Goal: Find contact information: Find contact information

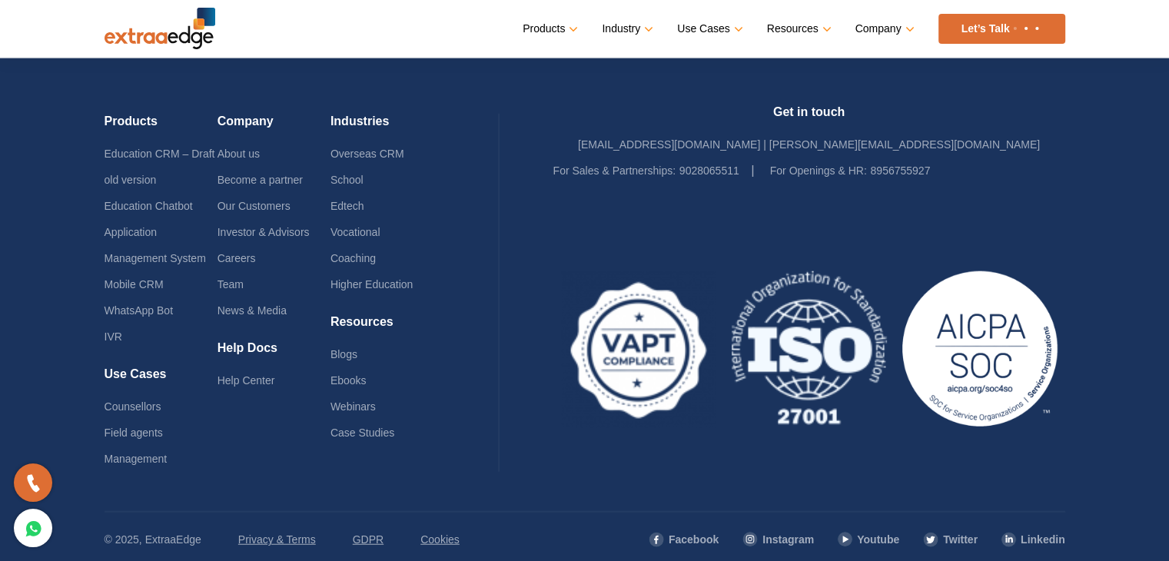
scroll to position [3806, 0]
click at [1035, 533] on link "Linkedin" at bounding box center [1033, 540] width 65 height 26
drag, startPoint x: 203, startPoint y: 531, endPoint x: 145, endPoint y: 535, distance: 58.5
click at [145, 535] on div "© 2025, ExtraaEdge Privacy & Terms GDPR Cookies" at bounding box center [282, 540] width 355 height 26
copy p "ExtraaEdge"
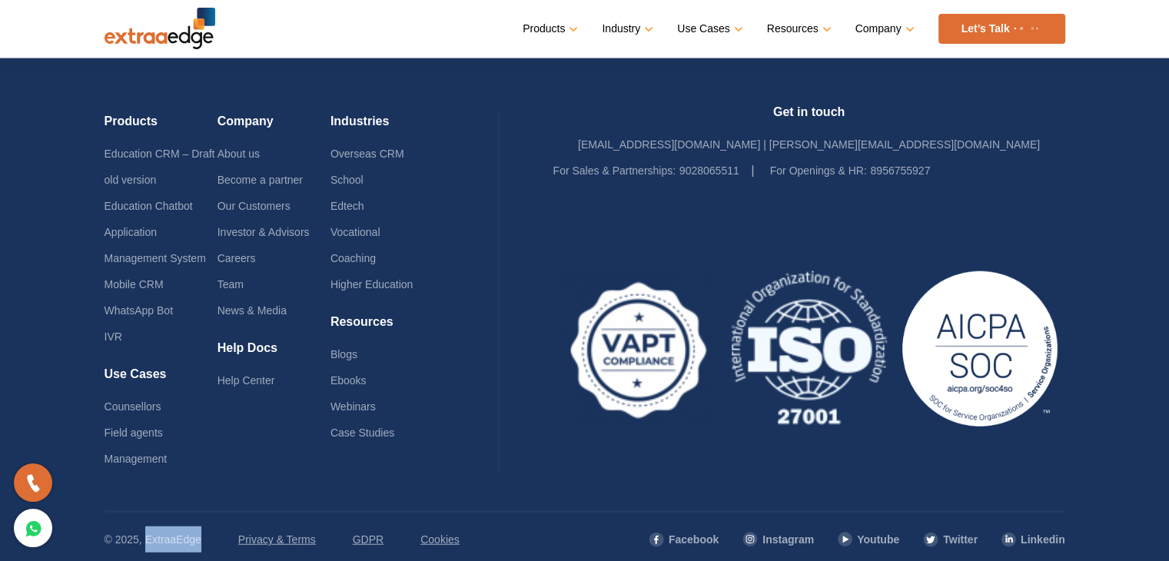
scroll to position [3751, 0]
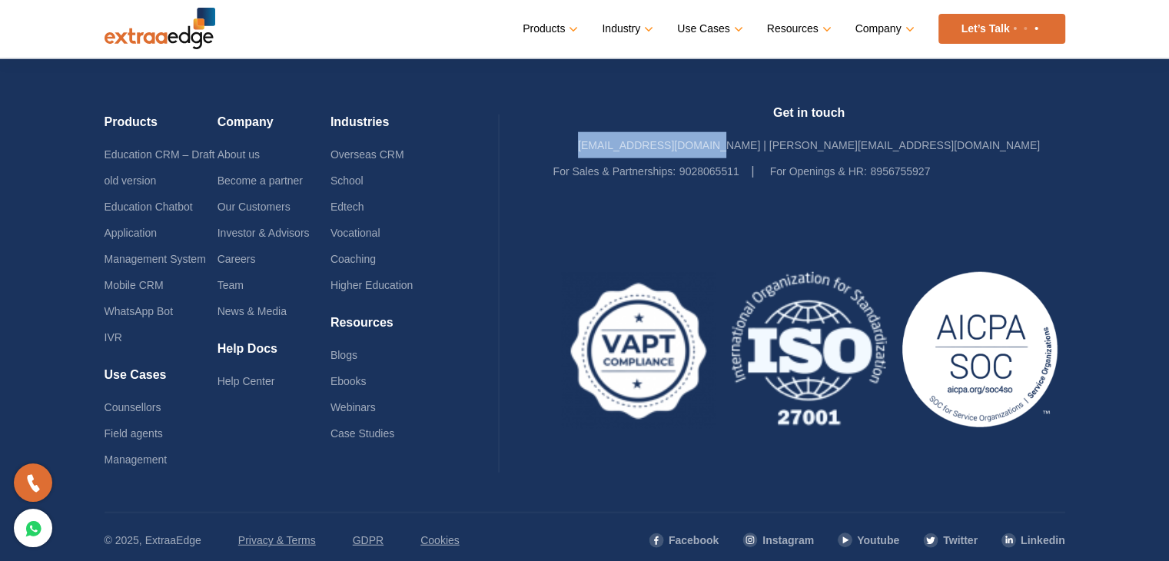
drag, startPoint x: 669, startPoint y: 138, endPoint x: 800, endPoint y: 131, distance: 131.6
click at [800, 131] on div "Get in touch [EMAIL_ADDRESS][DOMAIN_NAME] | [PERSON_NAME][EMAIL_ADDRESS][DOMAIN…" at bounding box center [809, 144] width 512 height 79
copy link "[EMAIL_ADDRESS][DOMAIN_NAME]"
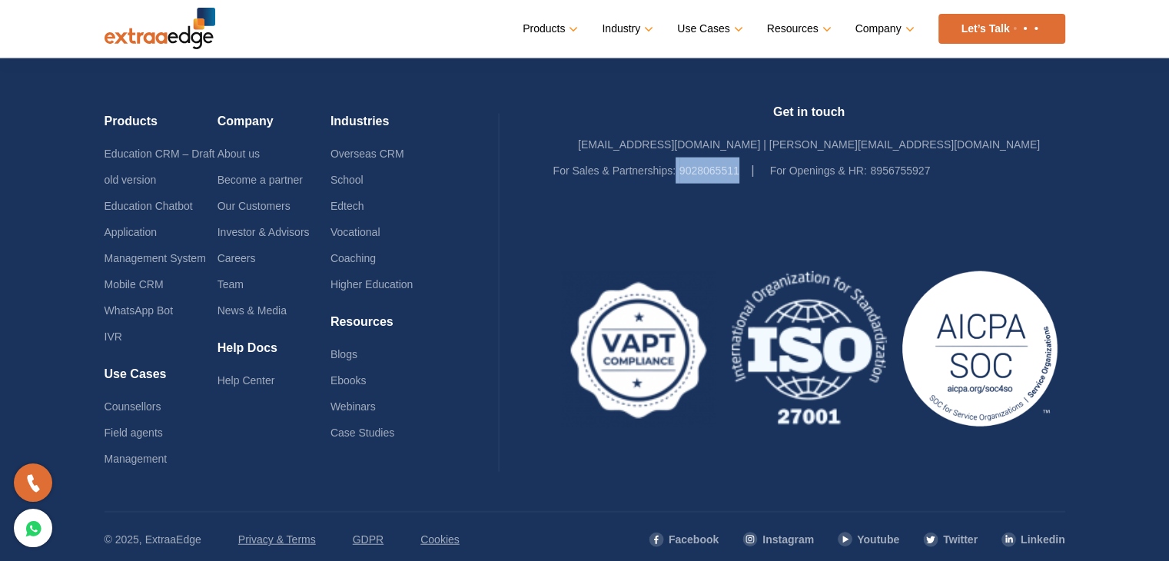
drag, startPoint x: 676, startPoint y: 169, endPoint x: 744, endPoint y: 169, distance: 67.6
click at [744, 169] on li "For Sales & Partnerships: 9028065511" at bounding box center [653, 171] width 201 height 26
drag, startPoint x: 739, startPoint y: 157, endPoint x: 680, endPoint y: 170, distance: 60.6
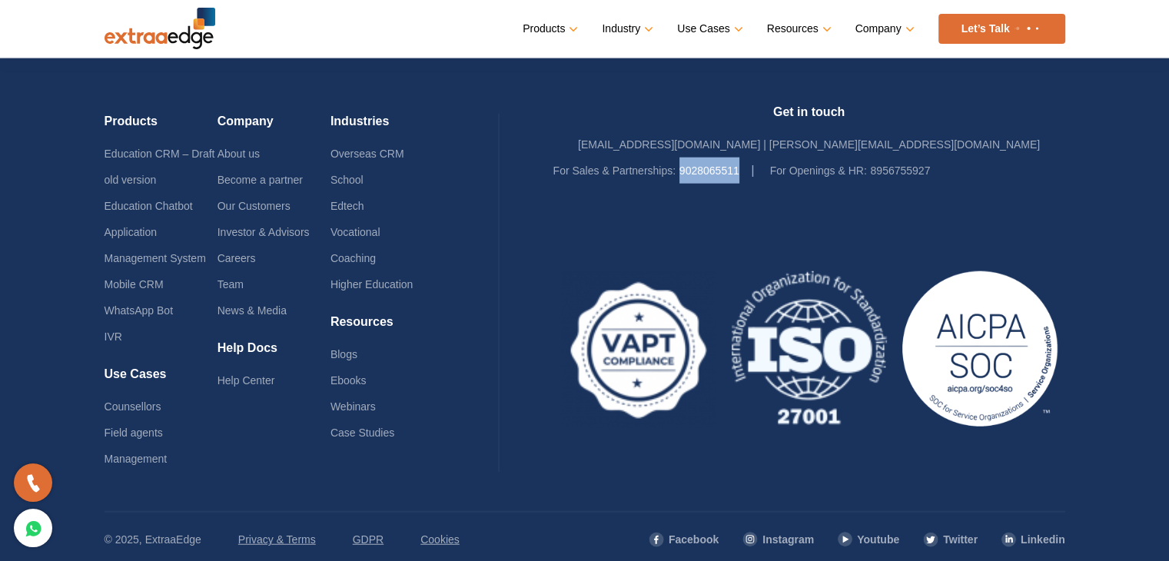
click at [680, 170] on li "For Sales & Partnerships: 9028065511" at bounding box center [653, 171] width 201 height 26
copy link "9028065511"
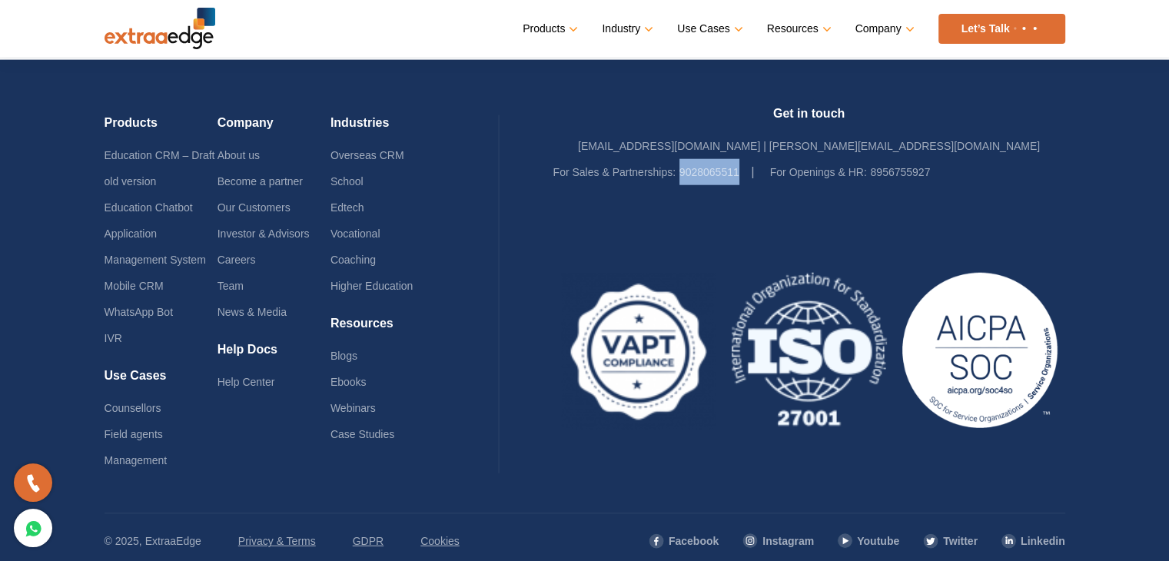
scroll to position [3796, 0]
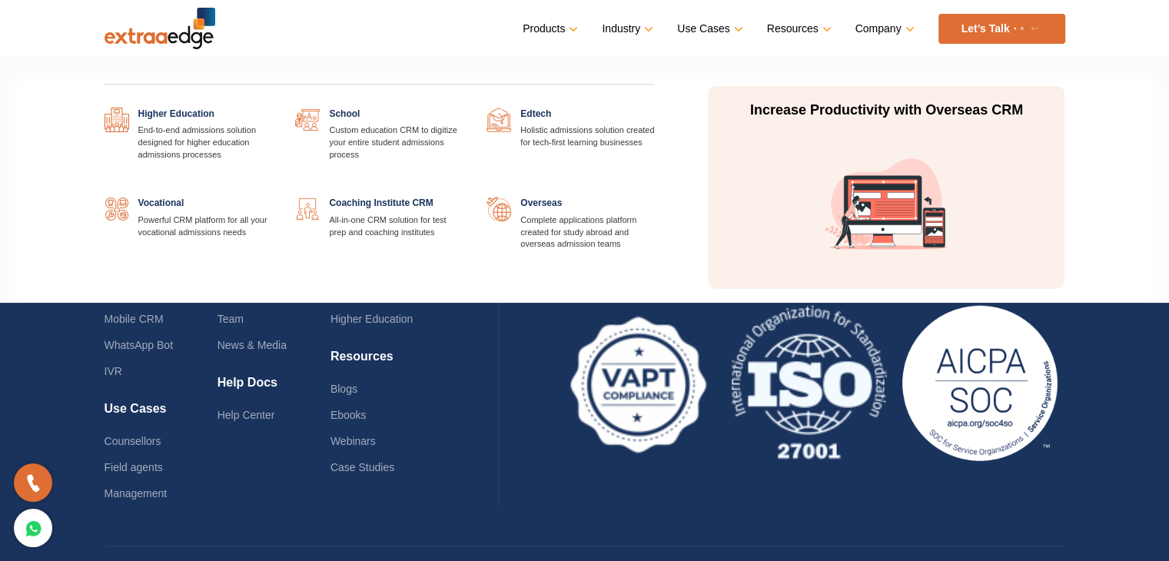
scroll to position [3795, 0]
